Goal: Task Accomplishment & Management: Use online tool/utility

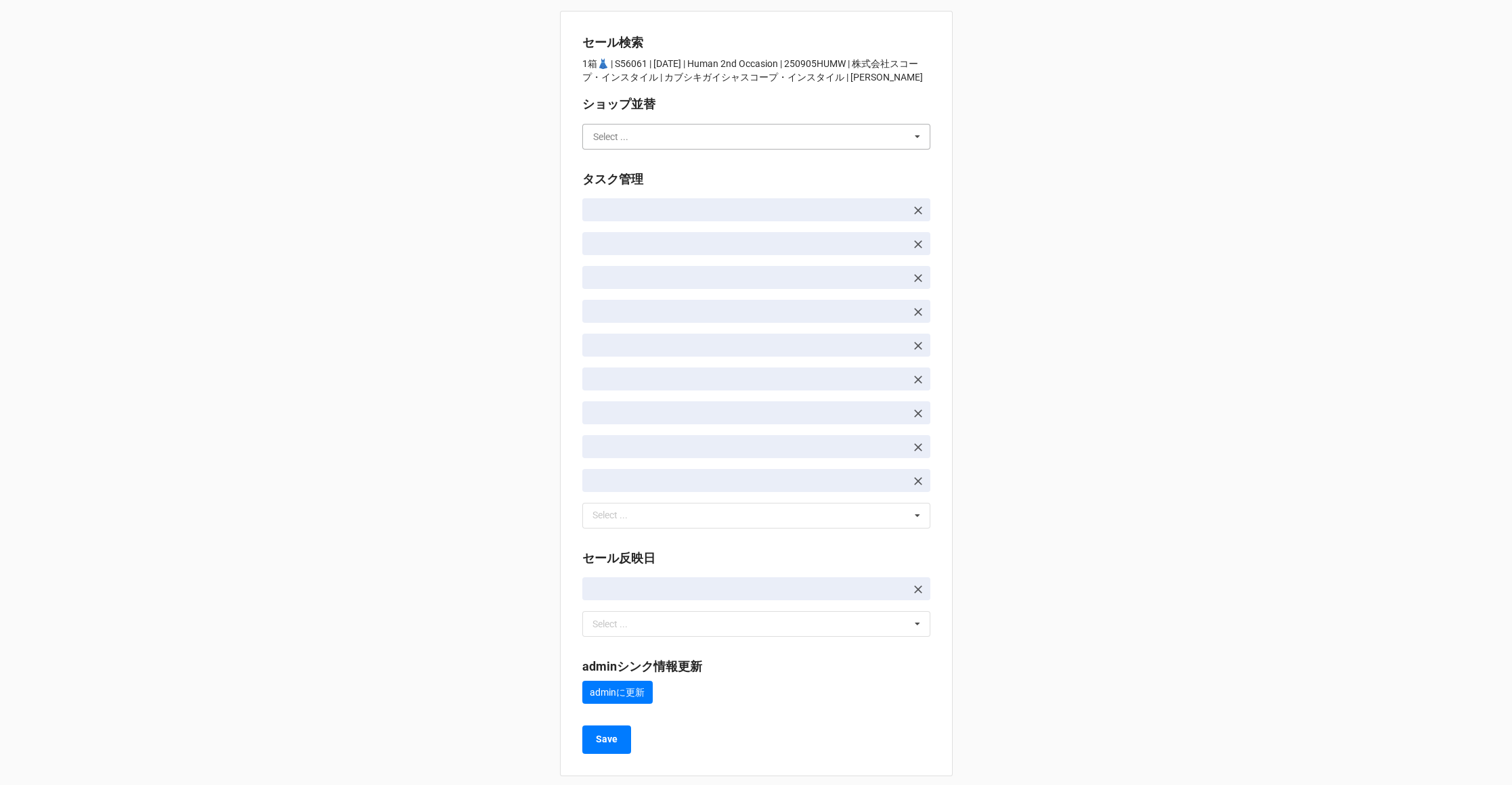
click at [638, 138] on input "text" at bounding box center [756, 136] width 347 height 24
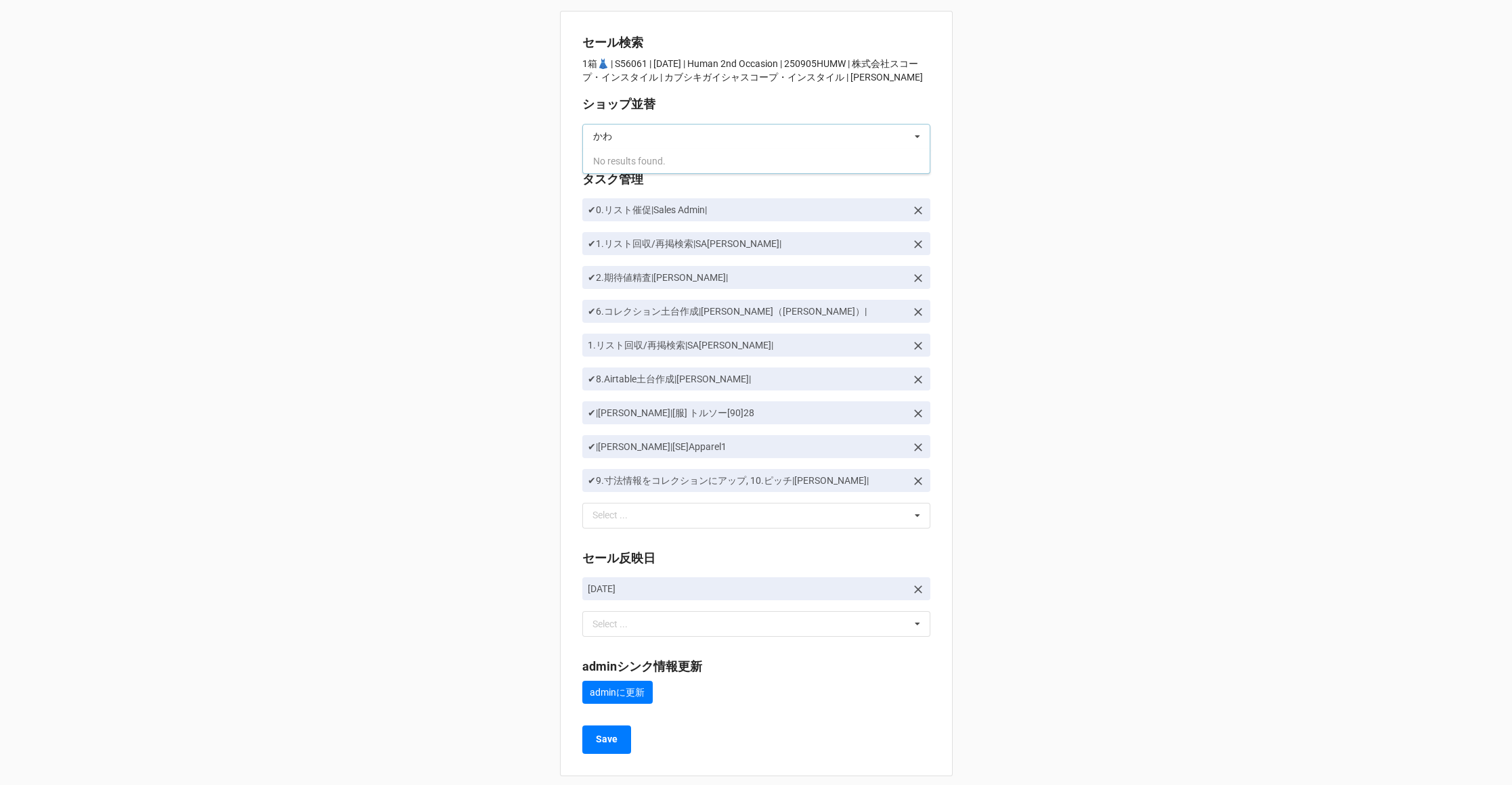
type input "か"
type input "[PERSON_NAME]"
click at [644, 150] on div "[PERSON_NAME]" at bounding box center [756, 161] width 347 height 25
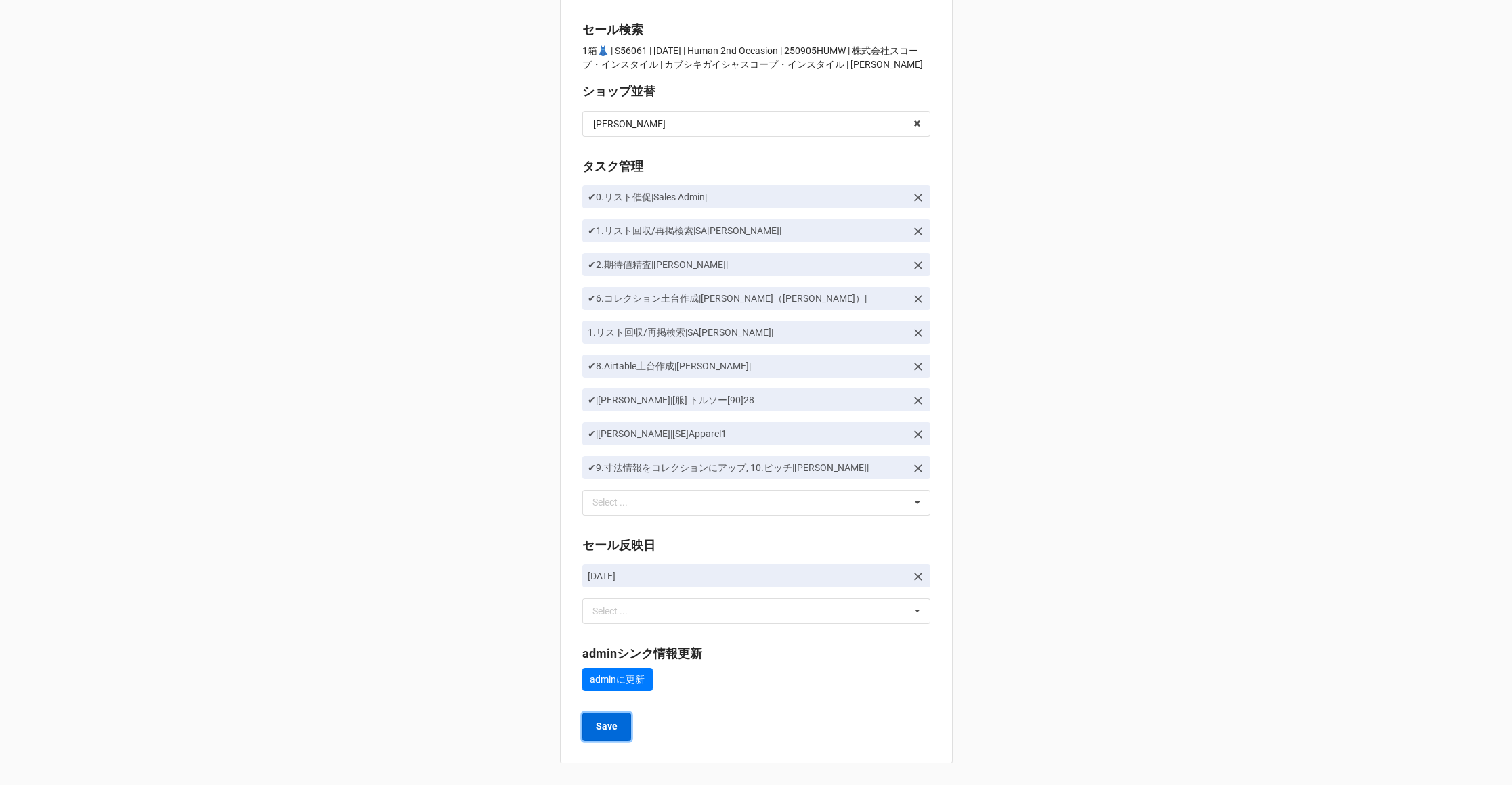
click at [599, 720] on b "Save" at bounding box center [606, 727] width 22 height 14
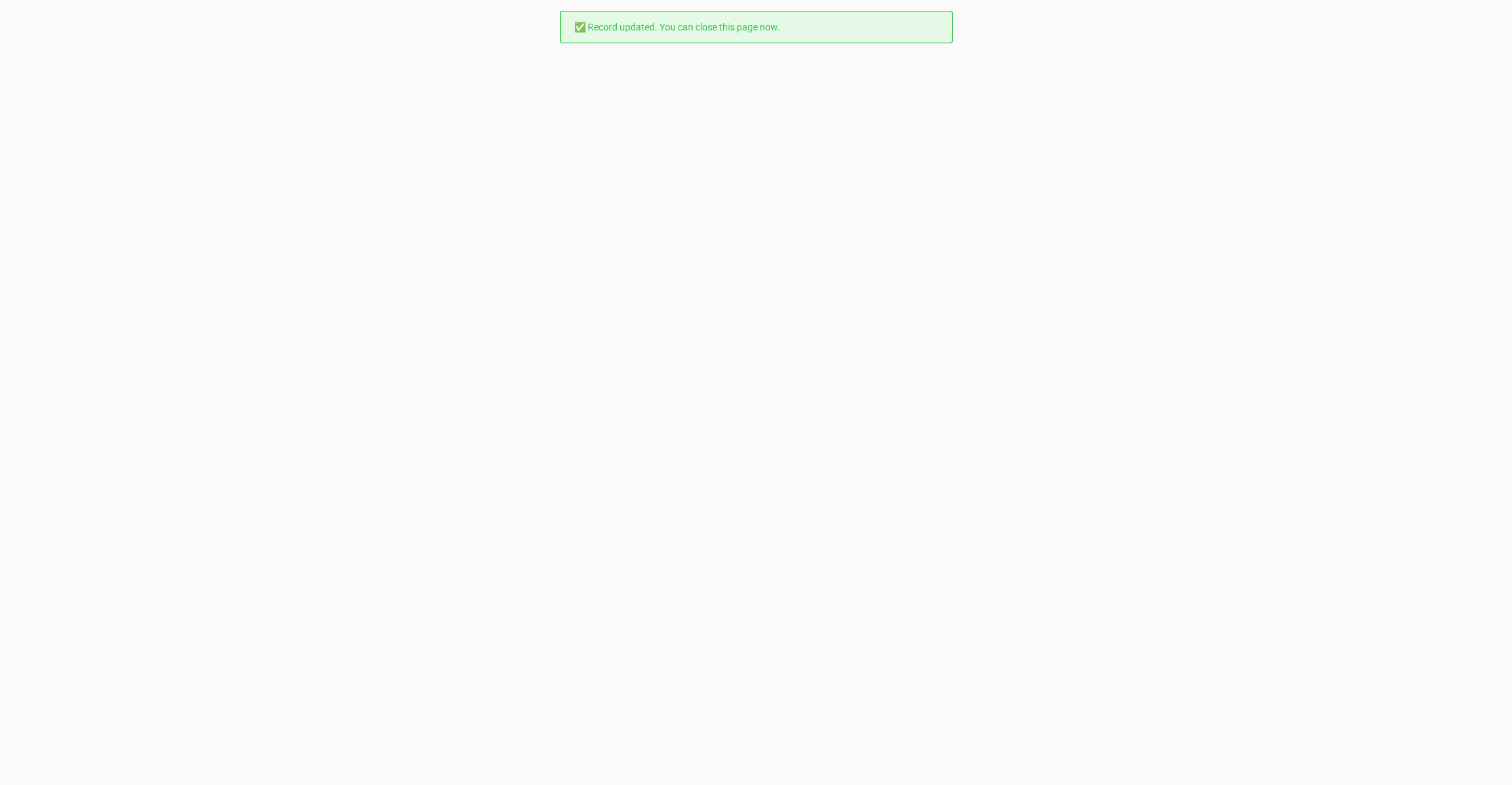
scroll to position [0, 0]
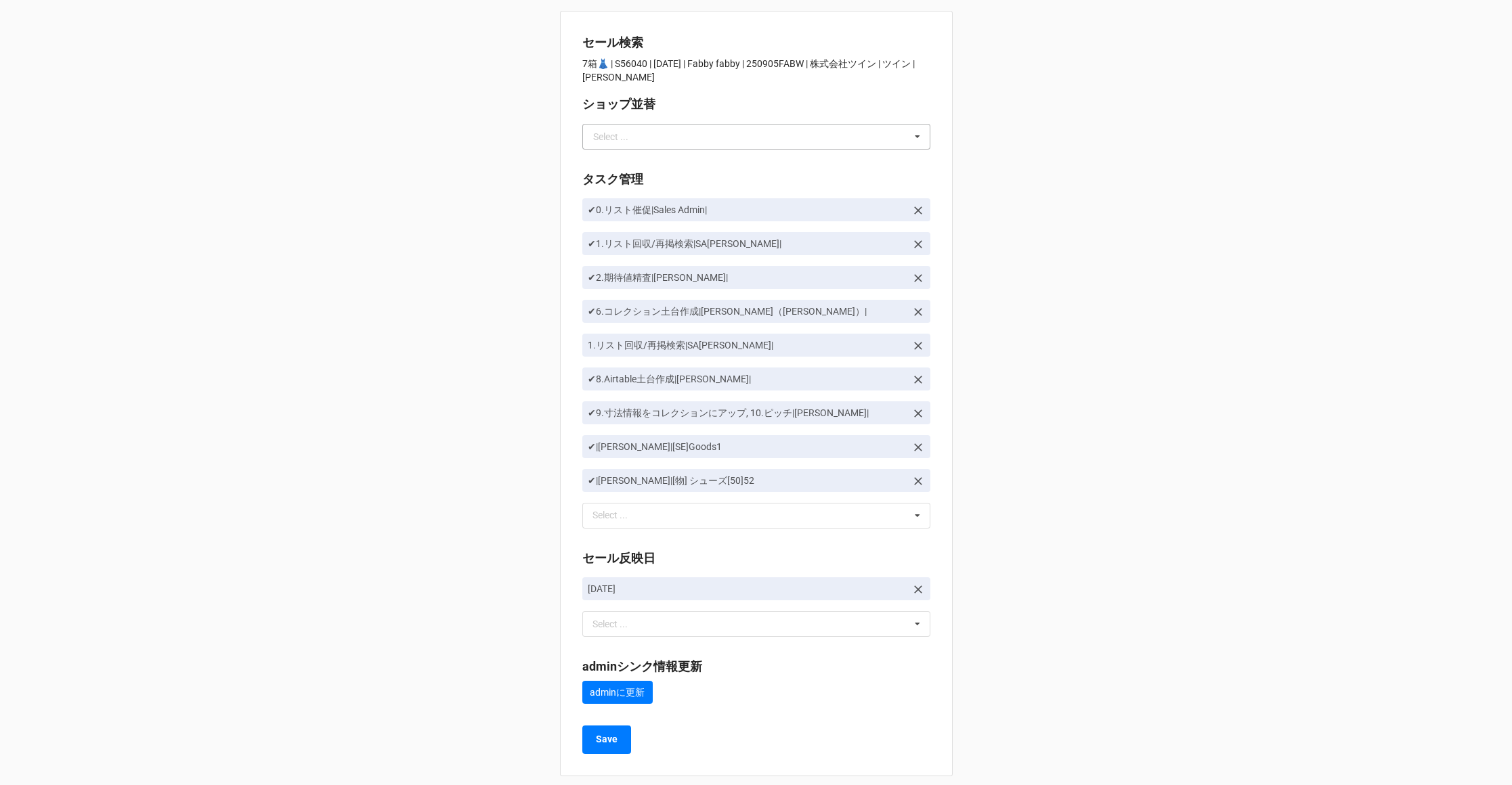
click at [609, 135] on div "Select ..." at bounding box center [610, 136] width 35 height 10
type input "[PERSON_NAME]"
click at [589, 157] on div "[PERSON_NAME]" at bounding box center [756, 161] width 347 height 25
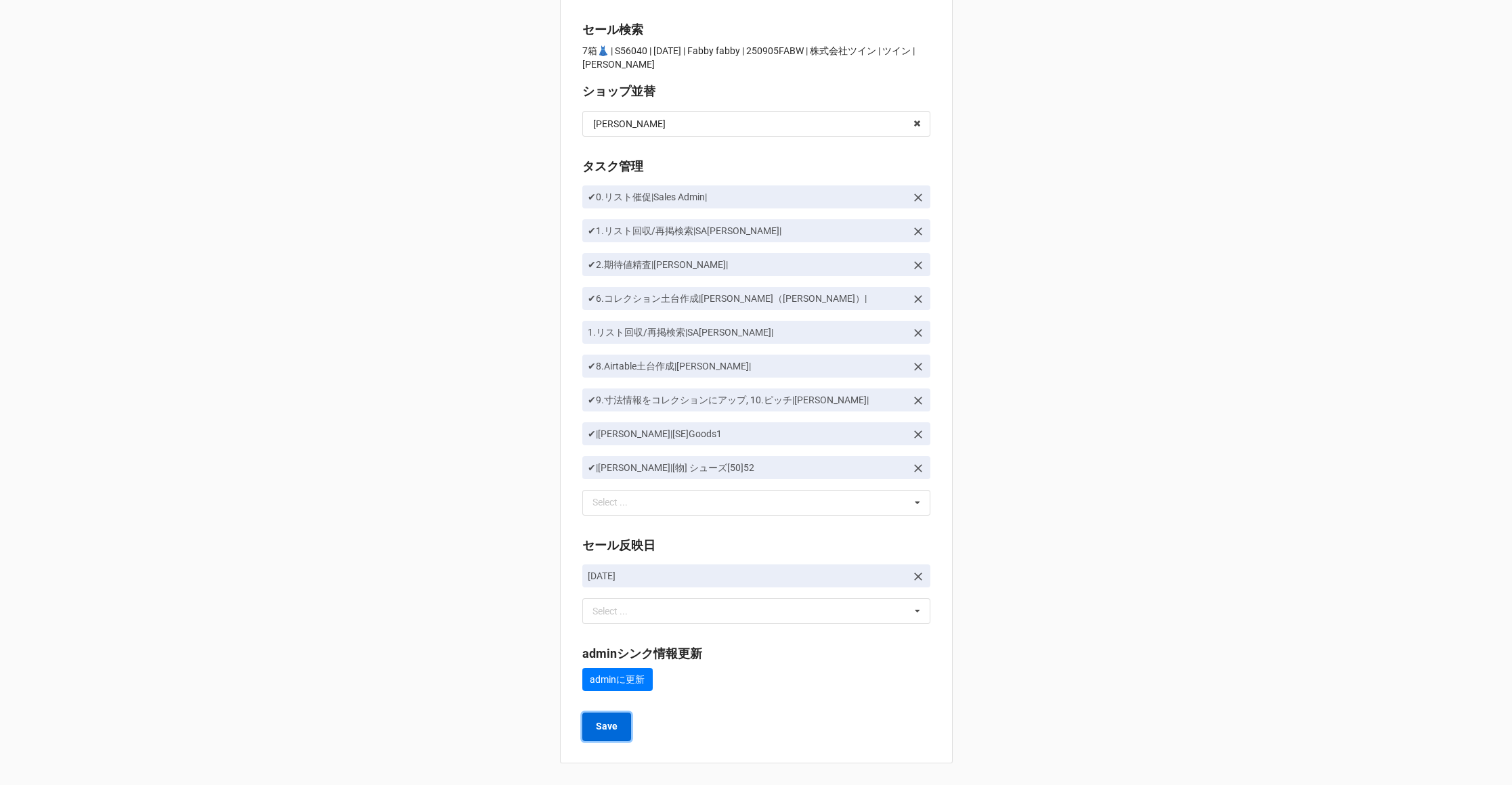
click at [599, 727] on b "Save" at bounding box center [606, 727] width 22 height 14
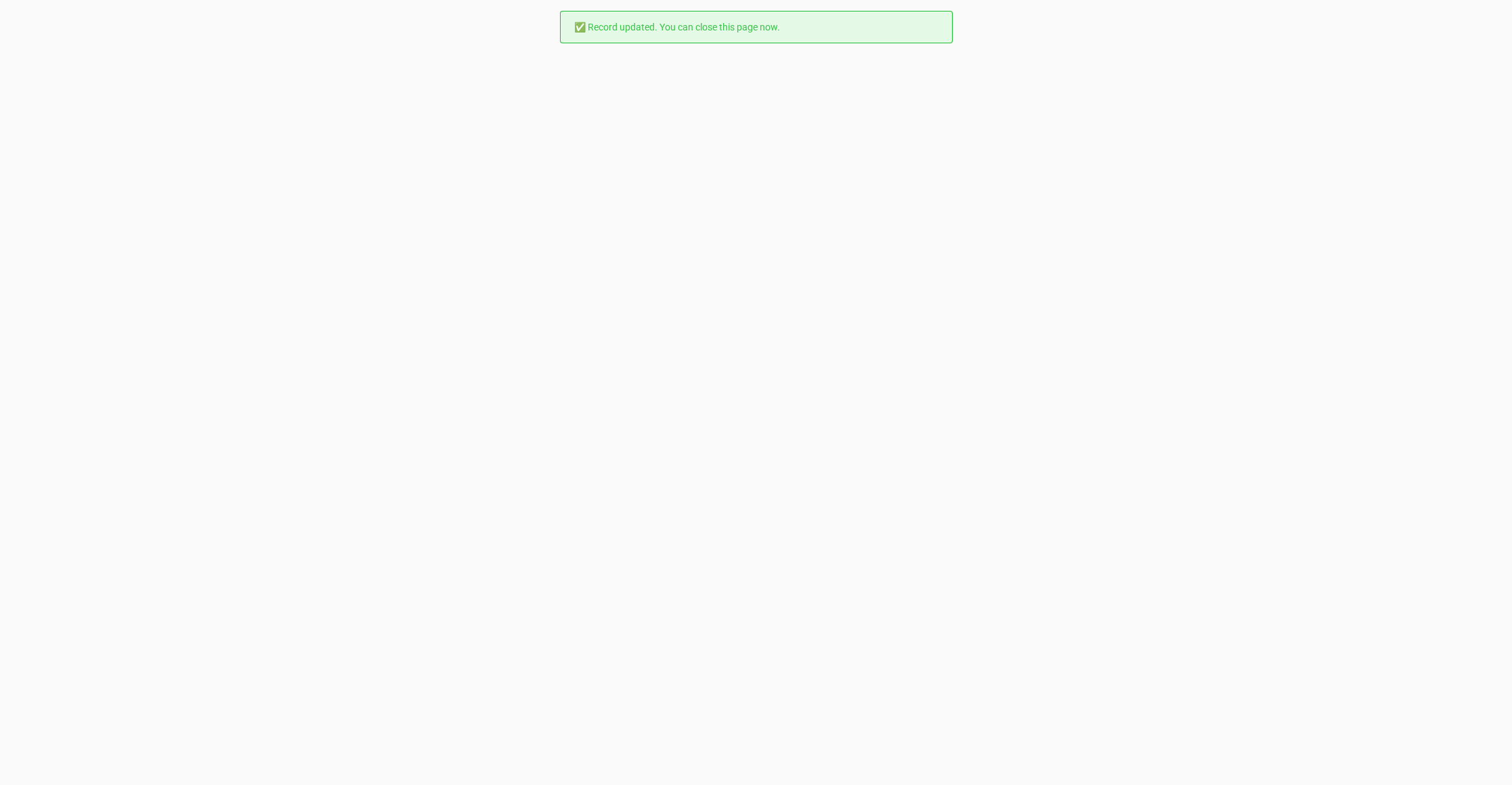
scroll to position [0, 0]
